Goal: Complete application form

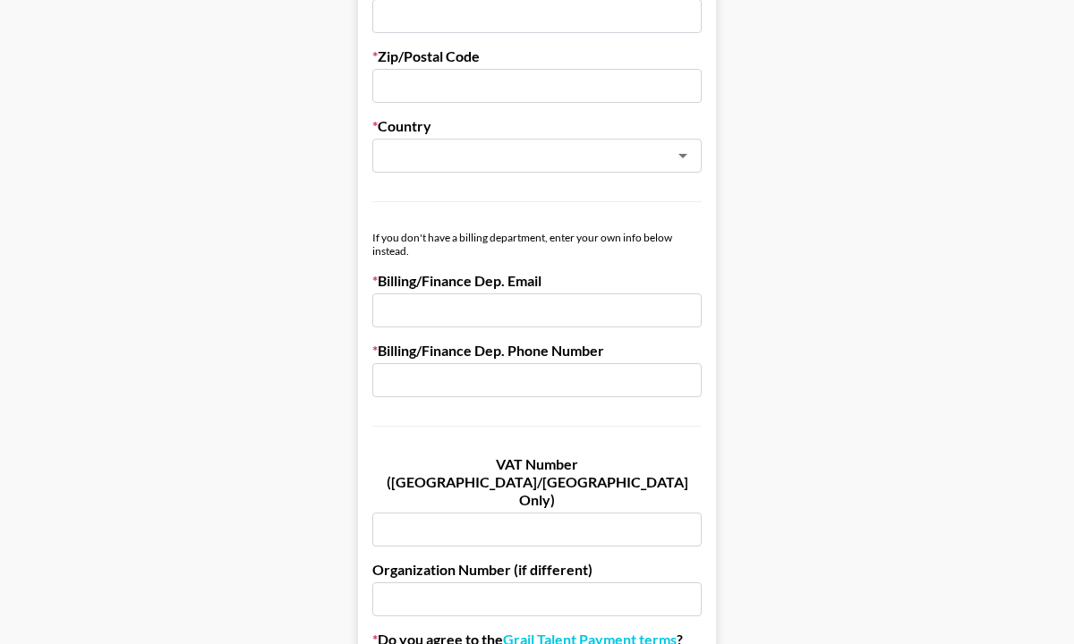
scroll to position [1066, 0]
